Goal: Check status: Check status

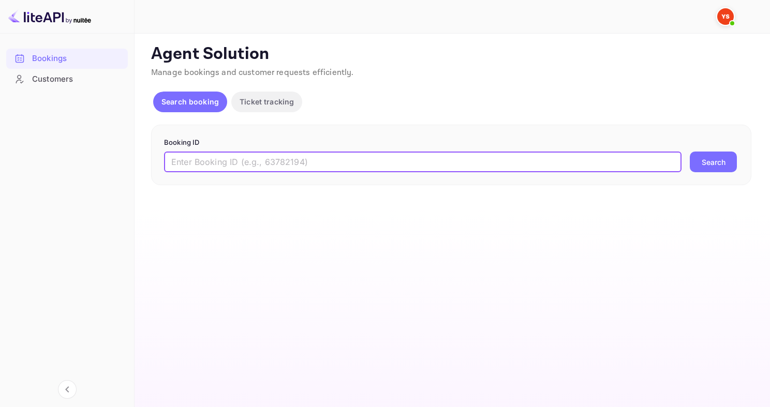
click at [212, 170] on input "text" at bounding box center [422, 162] width 517 height 21
type input "м"
click at [689, 152] on button "Search" at bounding box center [712, 162] width 47 height 21
paste input "9522342"
type input "9522342"
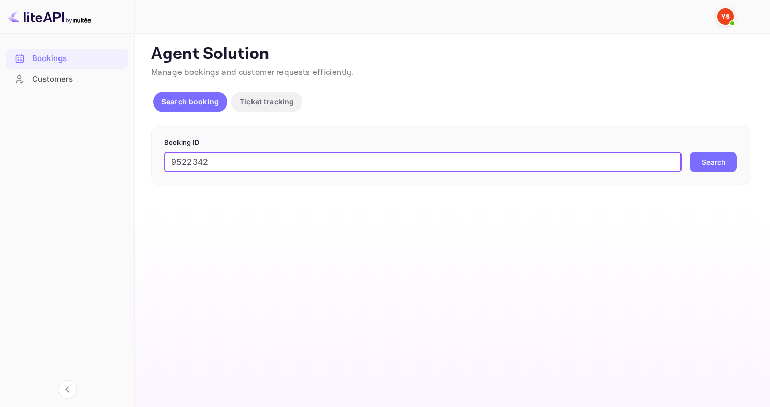
click at [689, 152] on button "Search" at bounding box center [712, 162] width 47 height 21
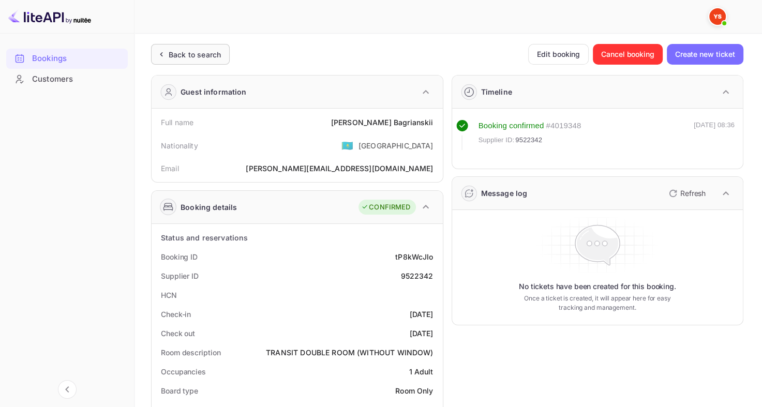
click at [214, 50] on div "Back to search" at bounding box center [195, 54] width 52 height 11
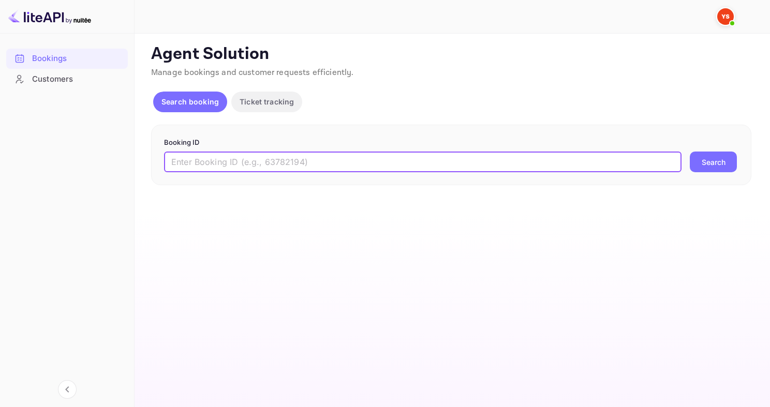
click at [359, 160] on input "text" at bounding box center [422, 162] width 517 height 21
paste input "7519290"
type input "7519290"
click at [689, 152] on button "Search" at bounding box center [712, 162] width 47 height 21
